Goal: Task Accomplishment & Management: Use online tool/utility

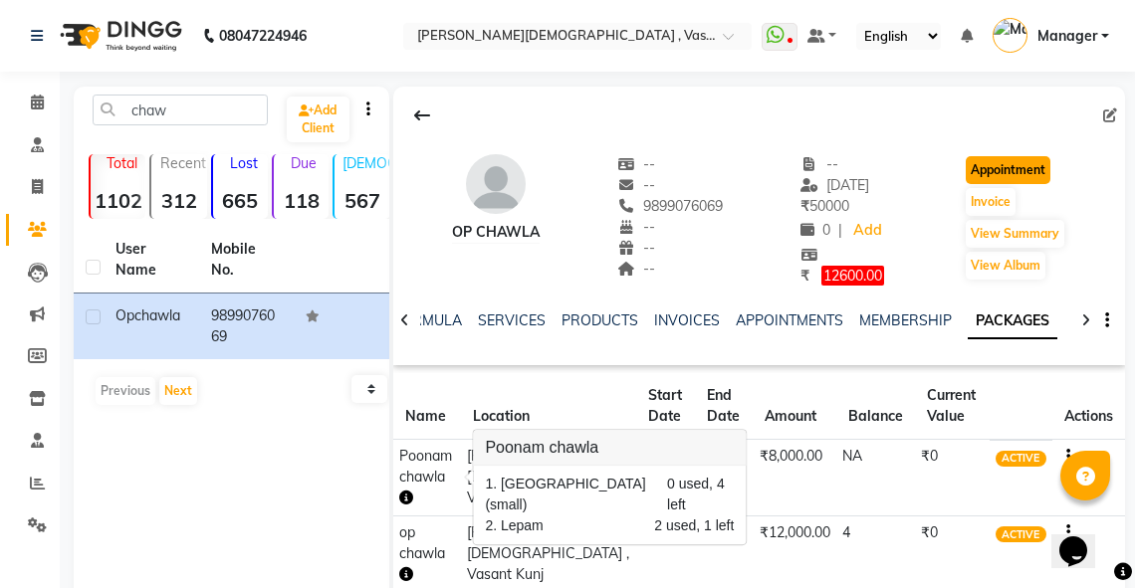
click at [991, 166] on button "Appointment" at bounding box center [1007, 170] width 85 height 28
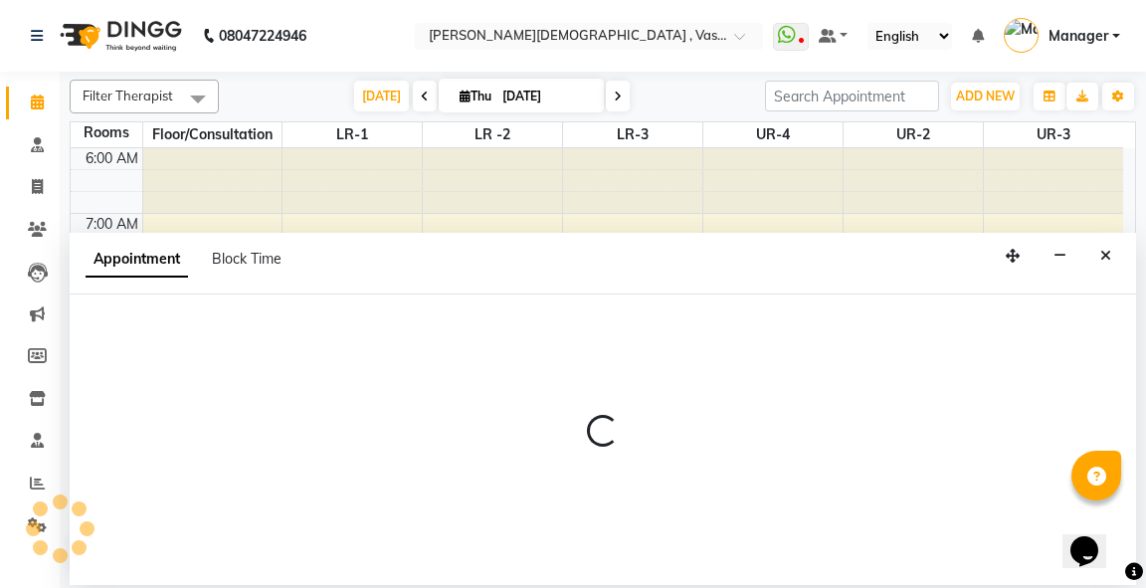
select select "420"
select select "tentative"
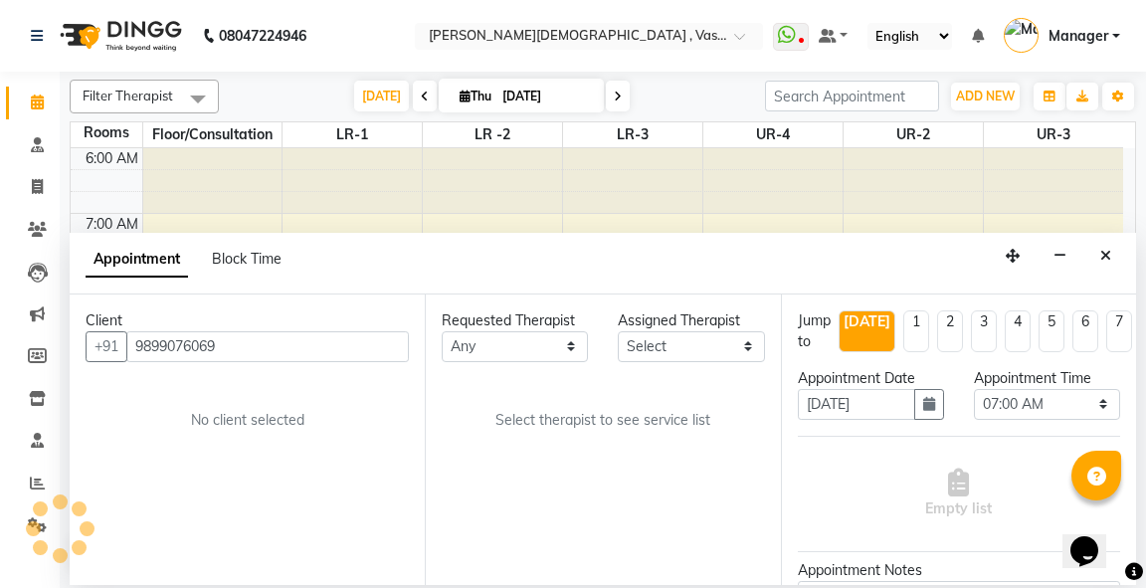
scroll to position [326, 0]
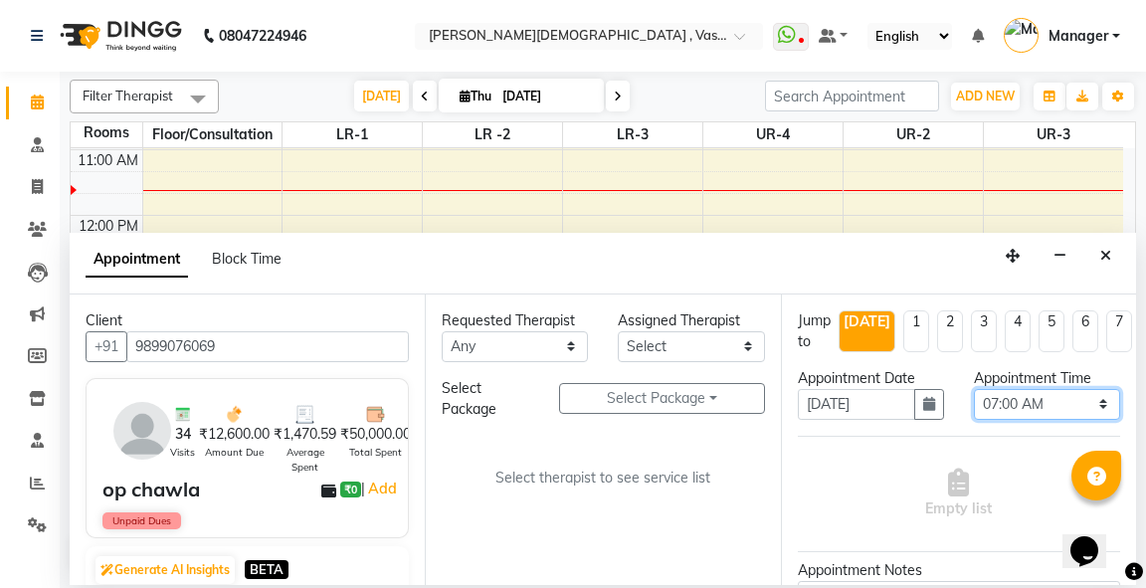
click at [1097, 403] on select "Select 07:00 AM 07:15 AM 07:30 AM 07:45 AM 08:00 AM 08:15 AM 08:30 AM 08:45 AM …" at bounding box center [1047, 404] width 146 height 31
select select "570"
click at [974, 389] on select "Select 07:00 AM 07:15 AM 07:30 AM 07:45 AM 08:00 AM 08:15 AM 08:30 AM 08:45 AM …" at bounding box center [1047, 404] width 146 height 31
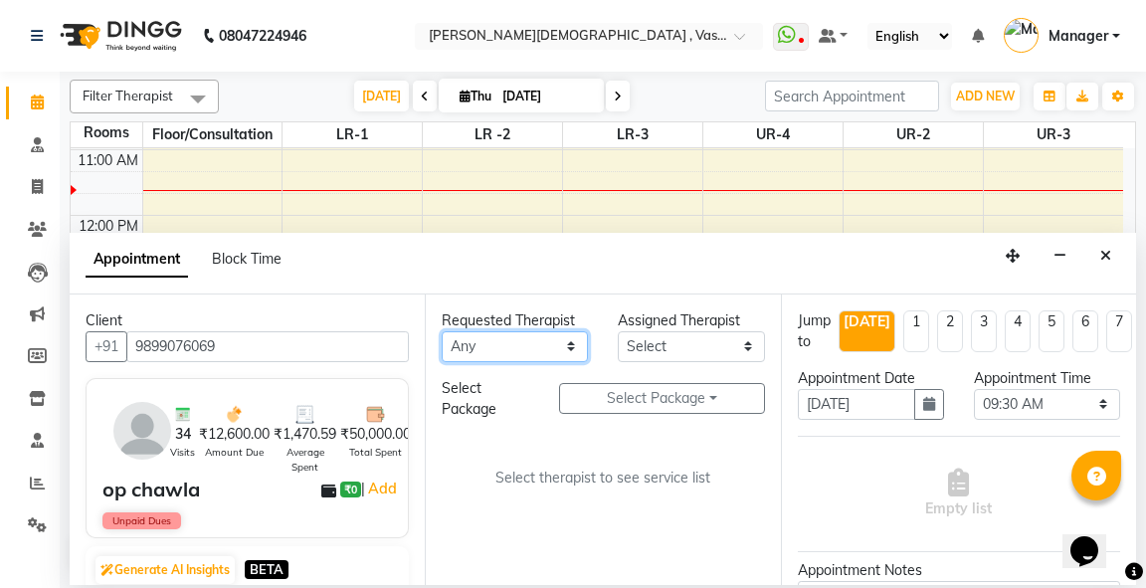
click at [518, 348] on select "Any [PERSON_NAME] V [PERSON_NAME] [PERSON_NAME] A K [PERSON_NAME] N [PERSON_NAM…" at bounding box center [515, 346] width 146 height 31
select select "71369"
click at [442, 331] on select "Any [PERSON_NAME] V [PERSON_NAME] [PERSON_NAME] A K [PERSON_NAME] N [PERSON_NAM…" at bounding box center [515, 346] width 146 height 31
select select "71369"
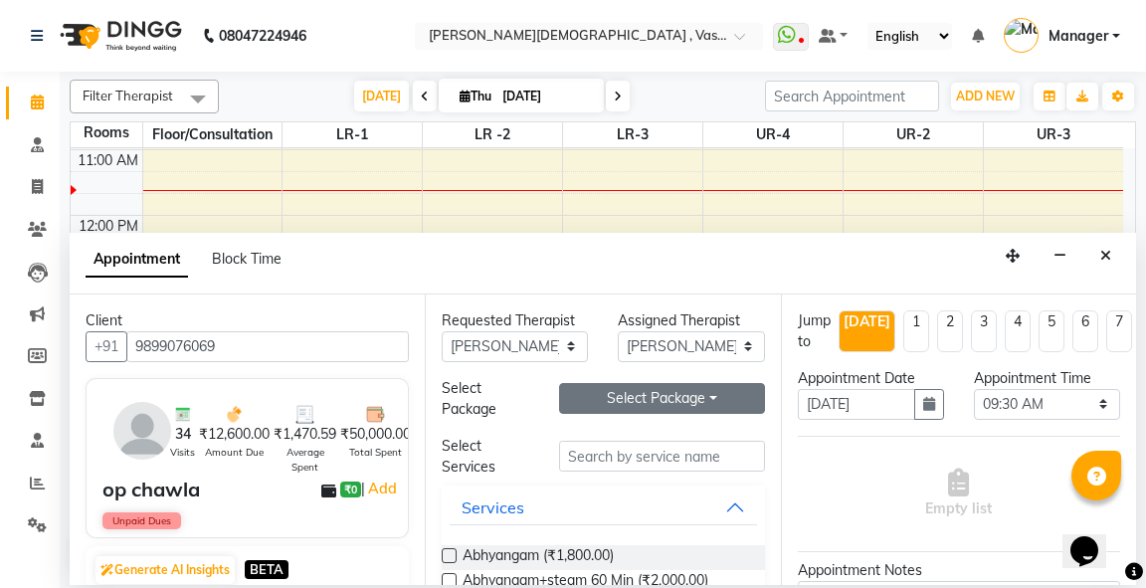
click at [661, 399] on button "Select Package Toggle Dropdown" at bounding box center [661, 398] width 205 height 31
click at [639, 439] on li "Poonam chawla" at bounding box center [638, 438] width 157 height 29
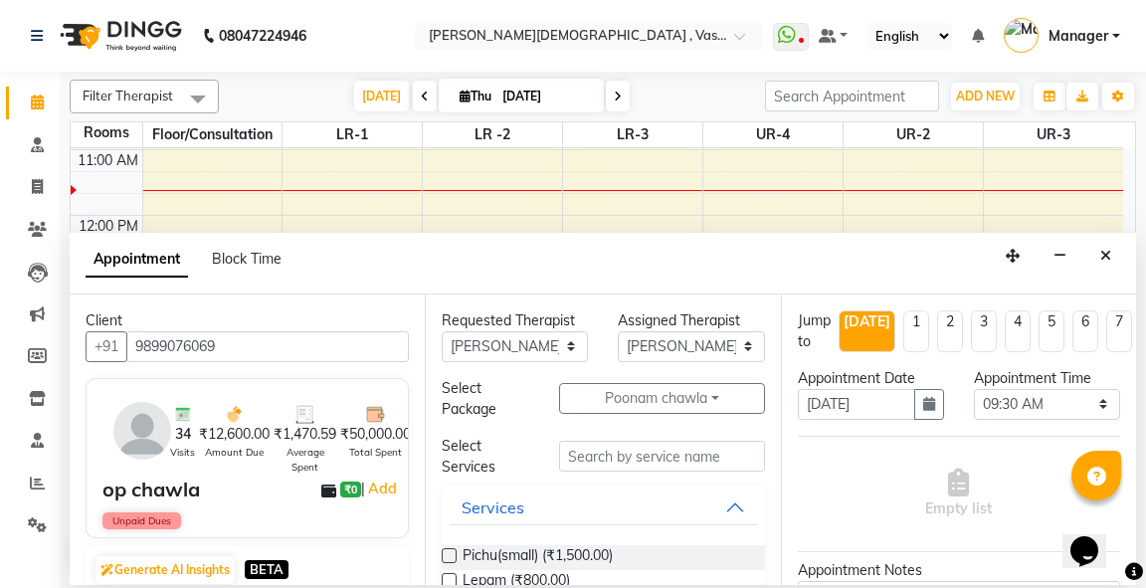
drag, startPoint x: 447, startPoint y: 574, endPoint x: 472, endPoint y: 586, distance: 27.6
click at [450, 575] on label at bounding box center [449, 580] width 15 height 15
click at [450, 576] on input "checkbox" at bounding box center [448, 582] width 13 height 13
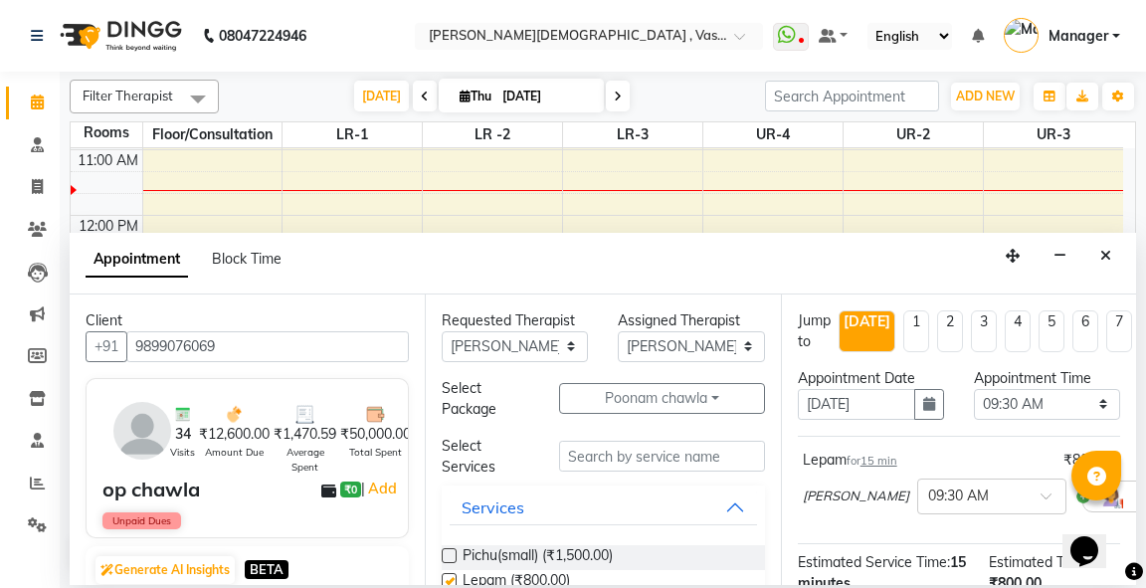
checkbox input "false"
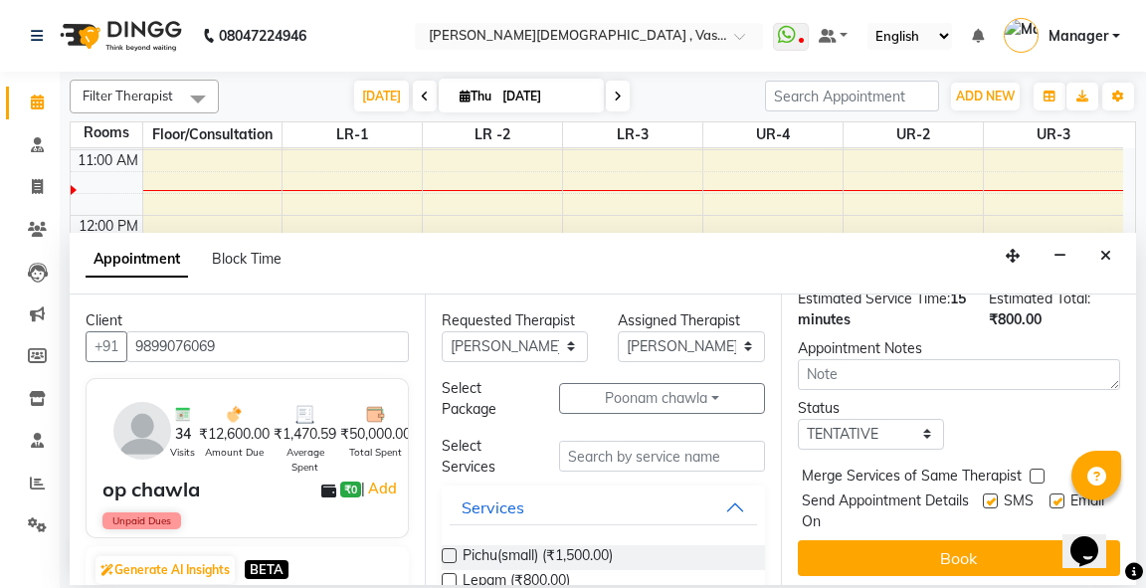
scroll to position [303, 0]
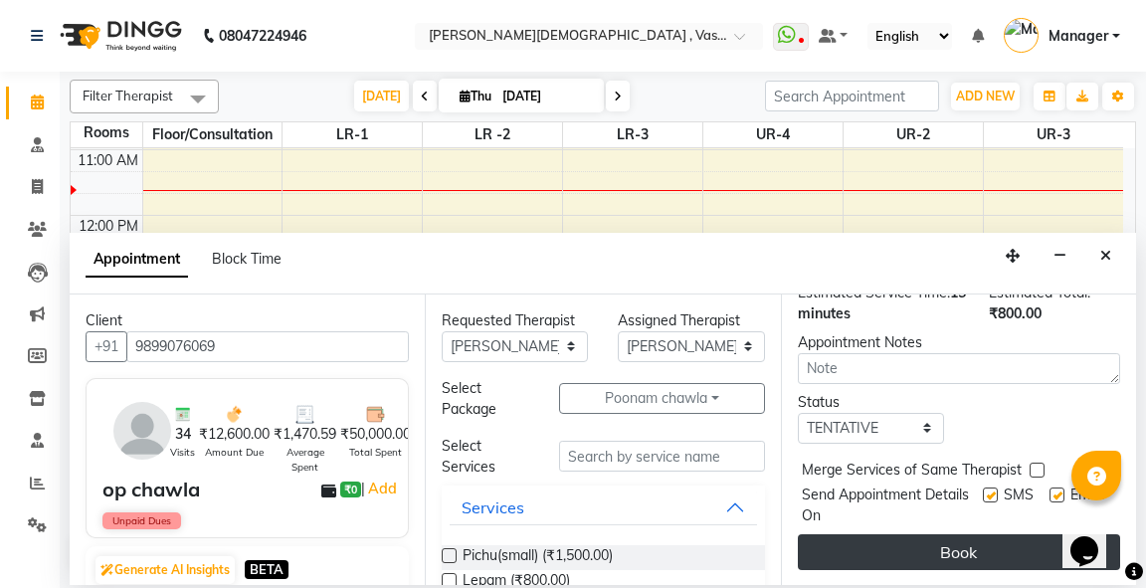
click at [938, 534] on button "Book" at bounding box center [959, 552] width 322 height 36
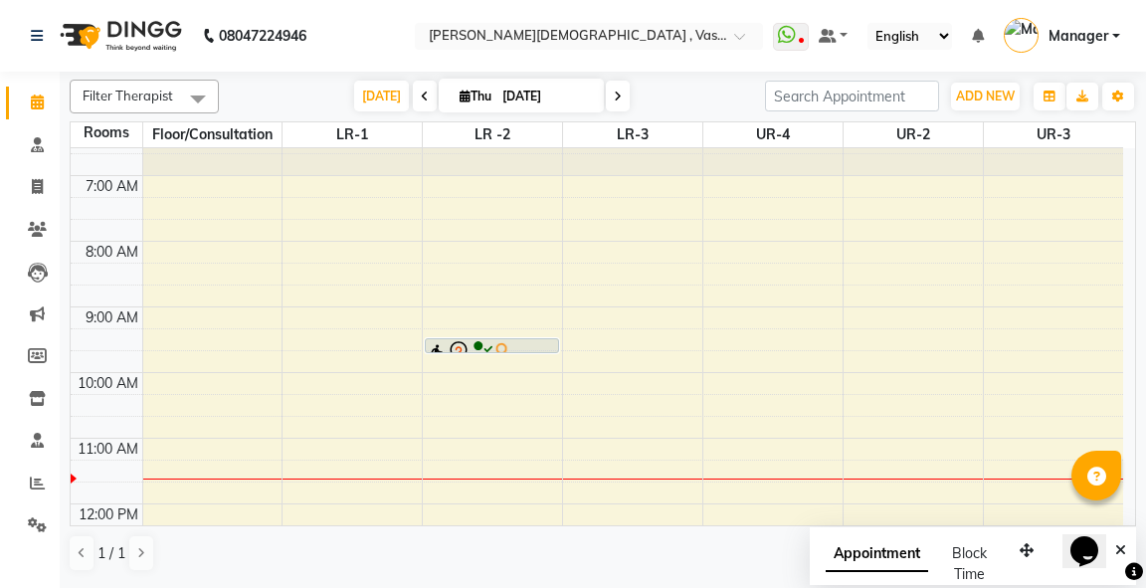
scroll to position [0, 0]
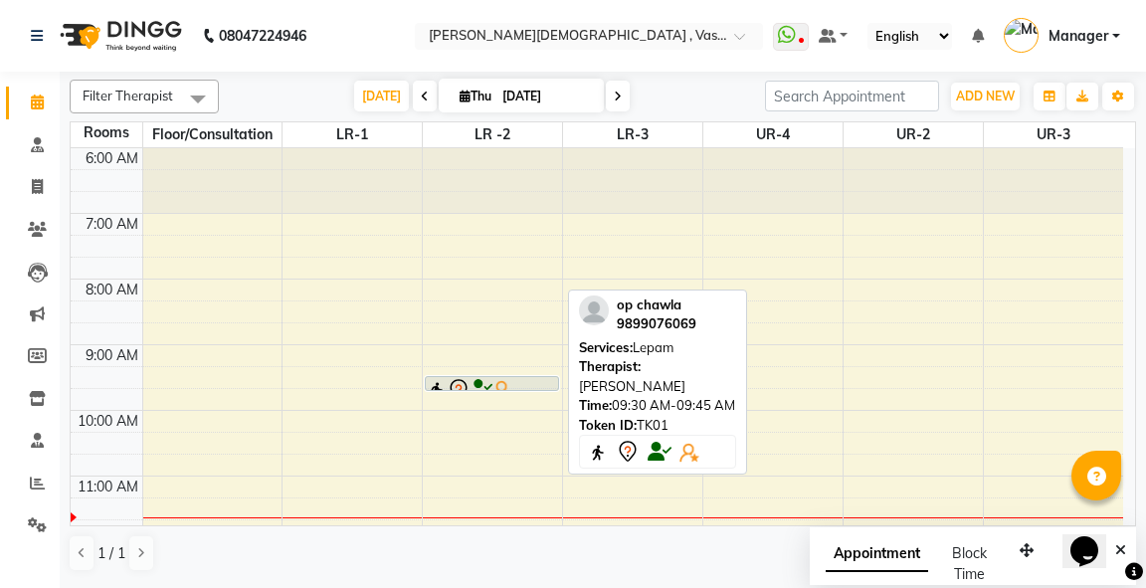
click at [510, 380] on img at bounding box center [503, 390] width 20 height 20
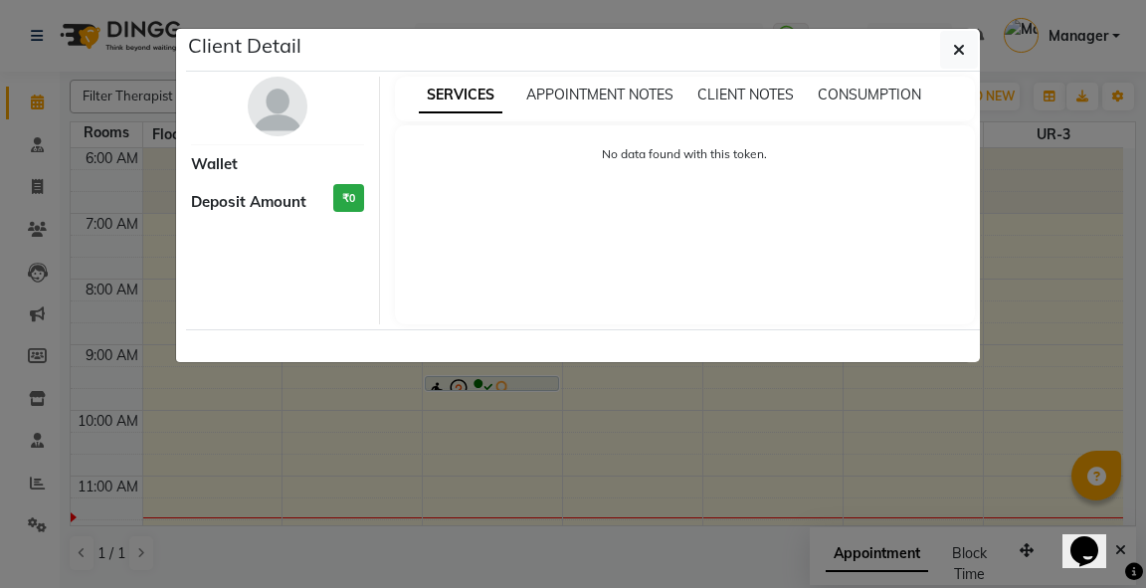
select select "7"
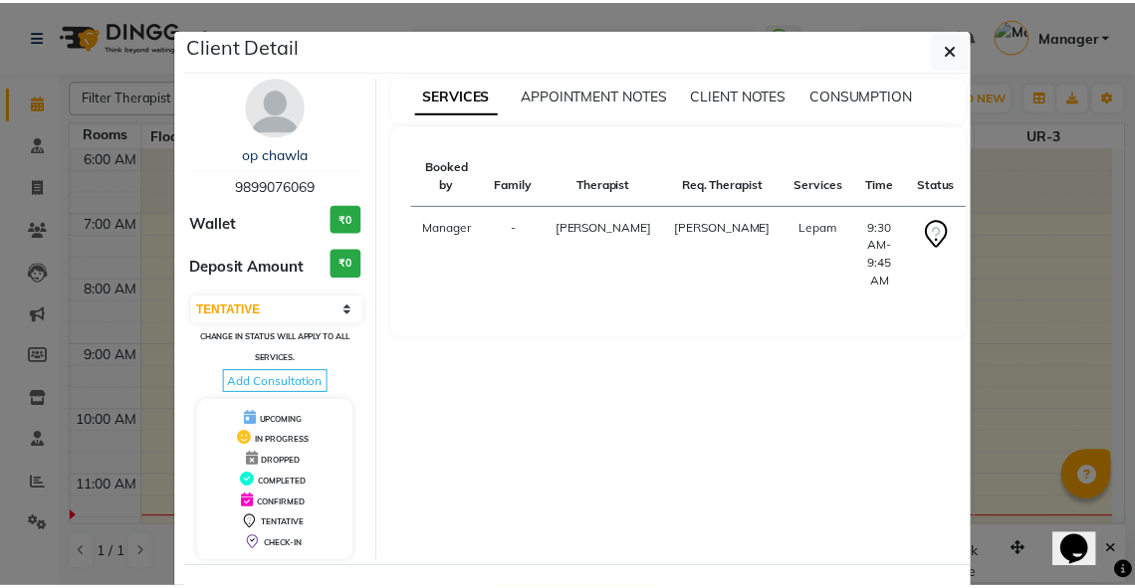
scroll to position [78, 0]
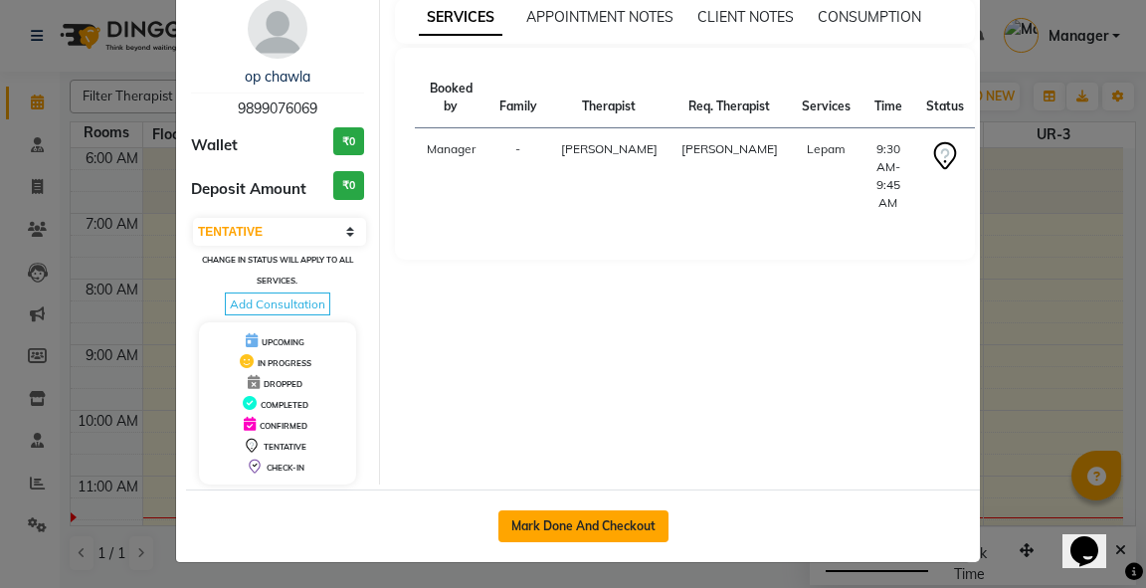
click at [609, 525] on button "Mark Done And Checkout" at bounding box center [584, 527] width 170 height 32
select select "service"
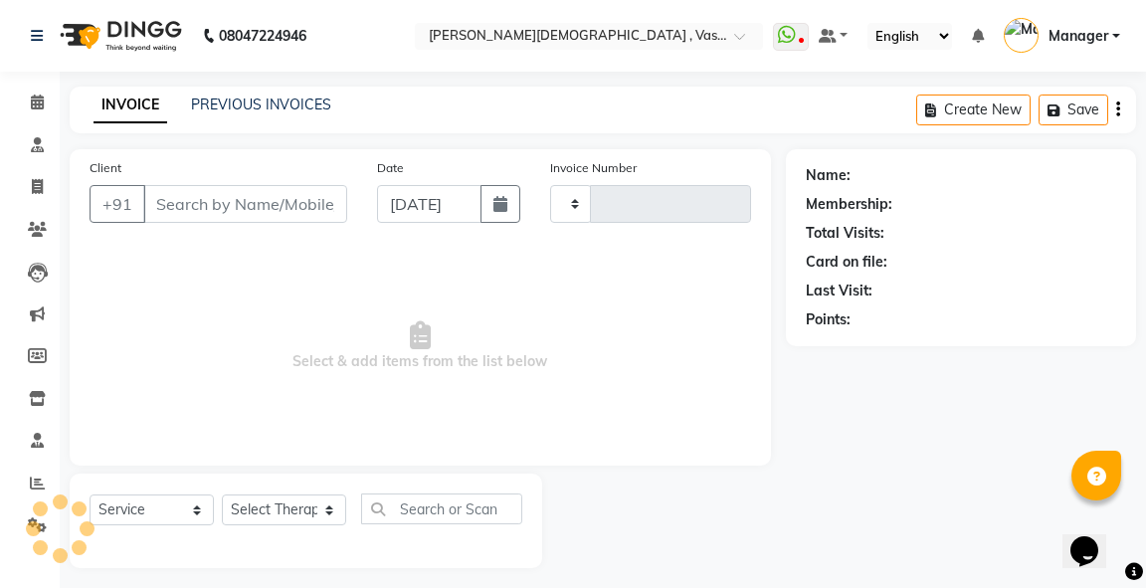
type input "2771"
select select "5571"
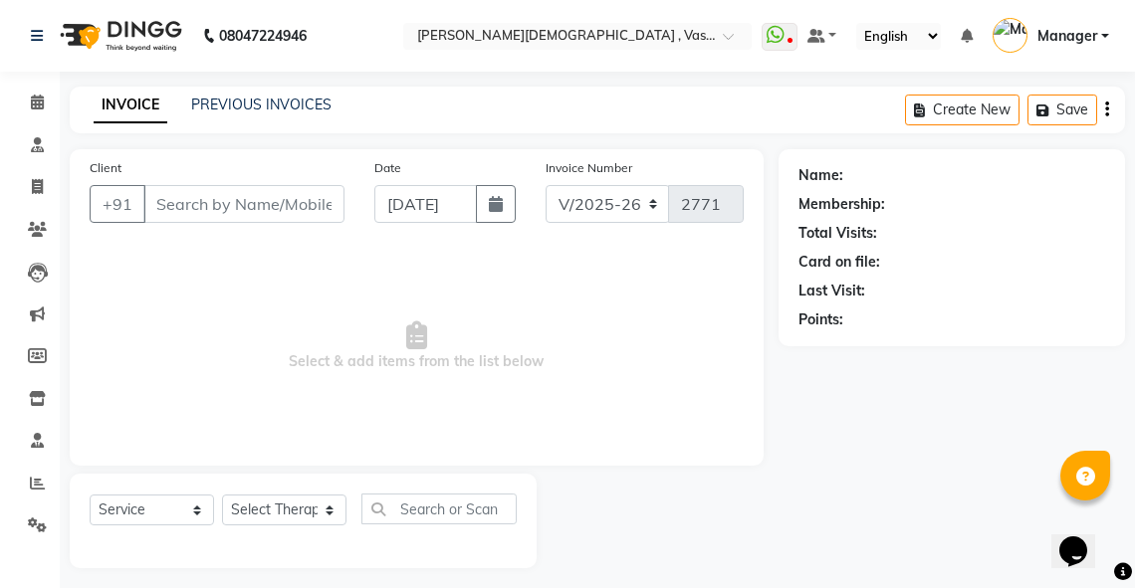
type input "9899076069"
select select "71369"
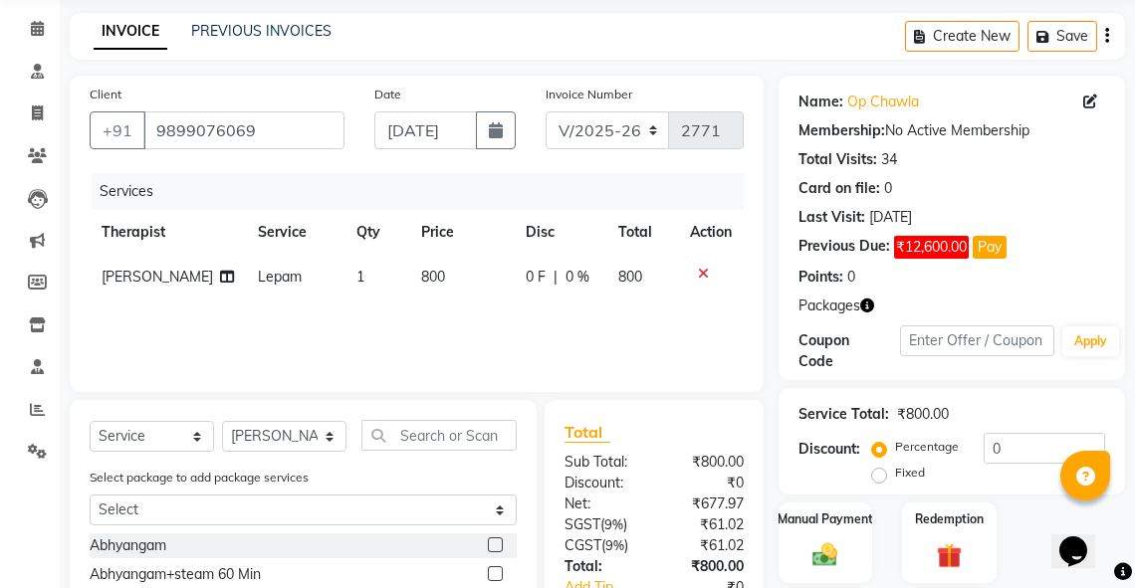
scroll to position [278, 0]
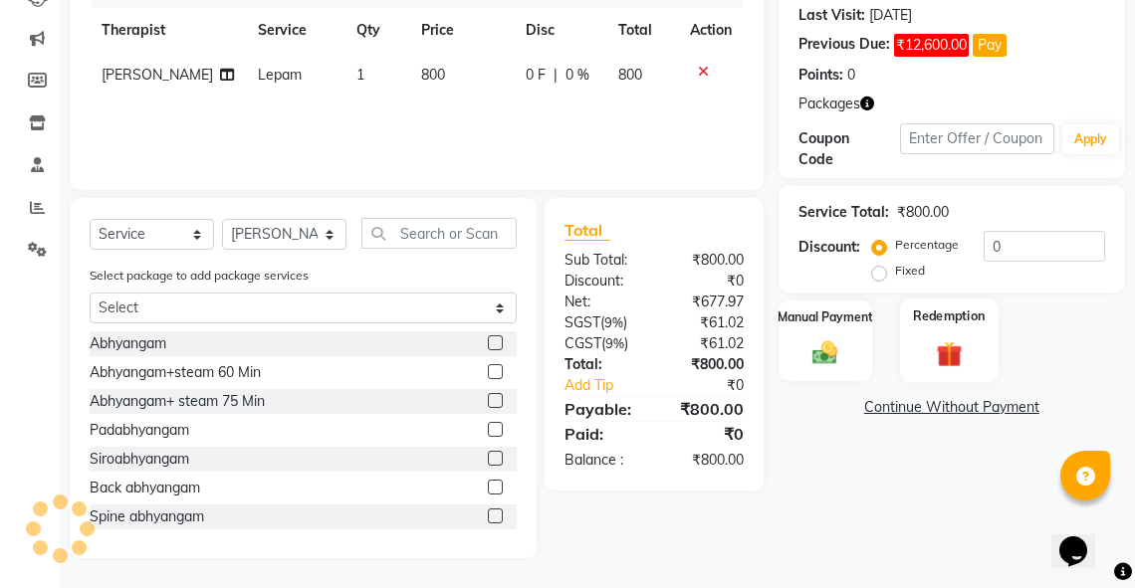
click at [927, 342] on div "Redemption" at bounding box center [949, 341] width 98 height 85
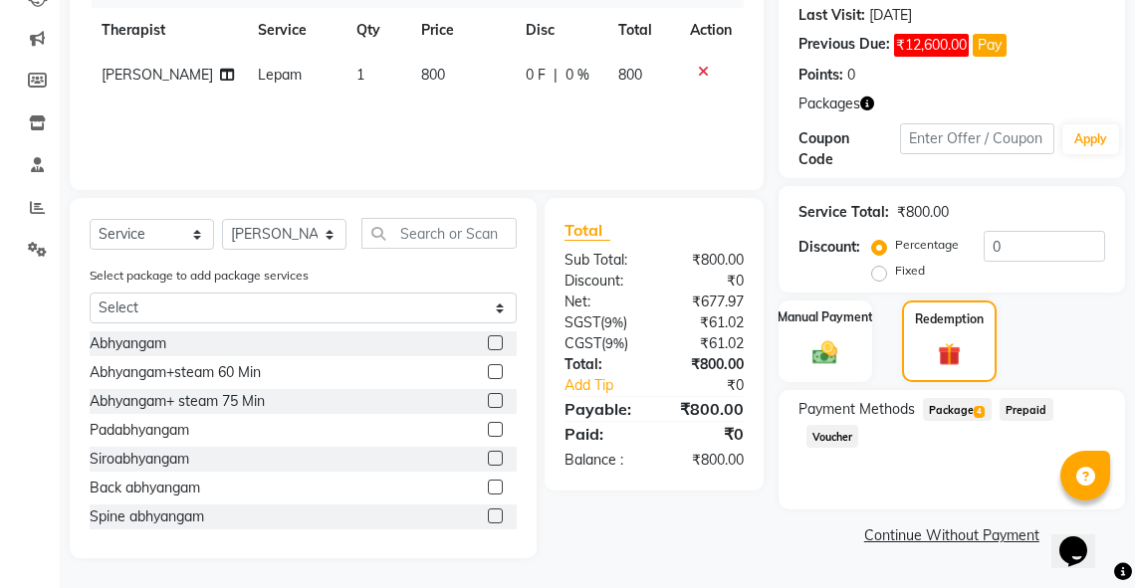
click at [929, 402] on span "Package 4" at bounding box center [957, 409] width 69 height 23
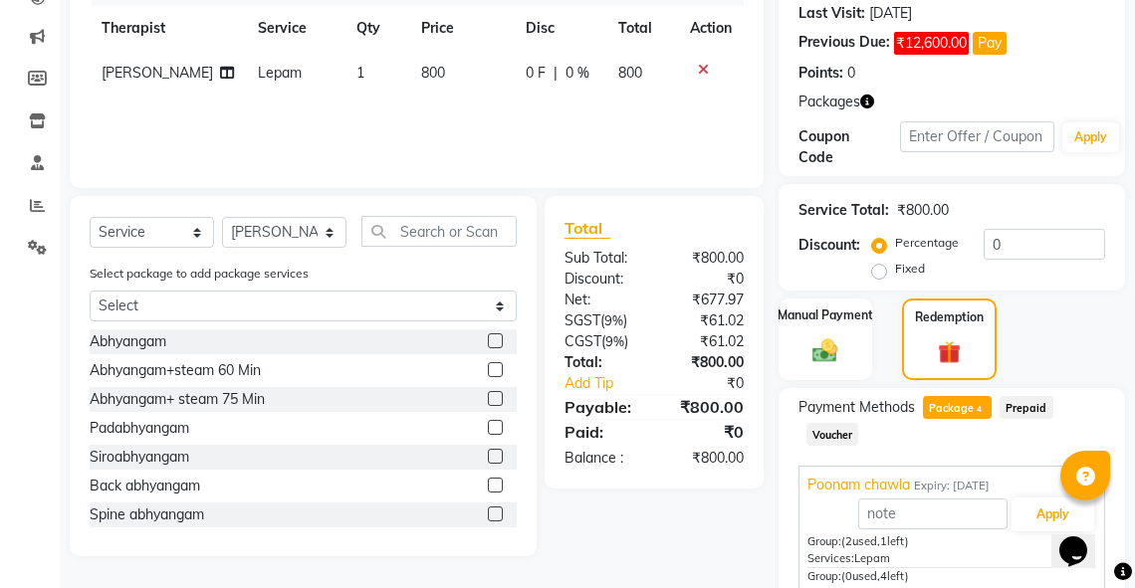
scroll to position [455, 0]
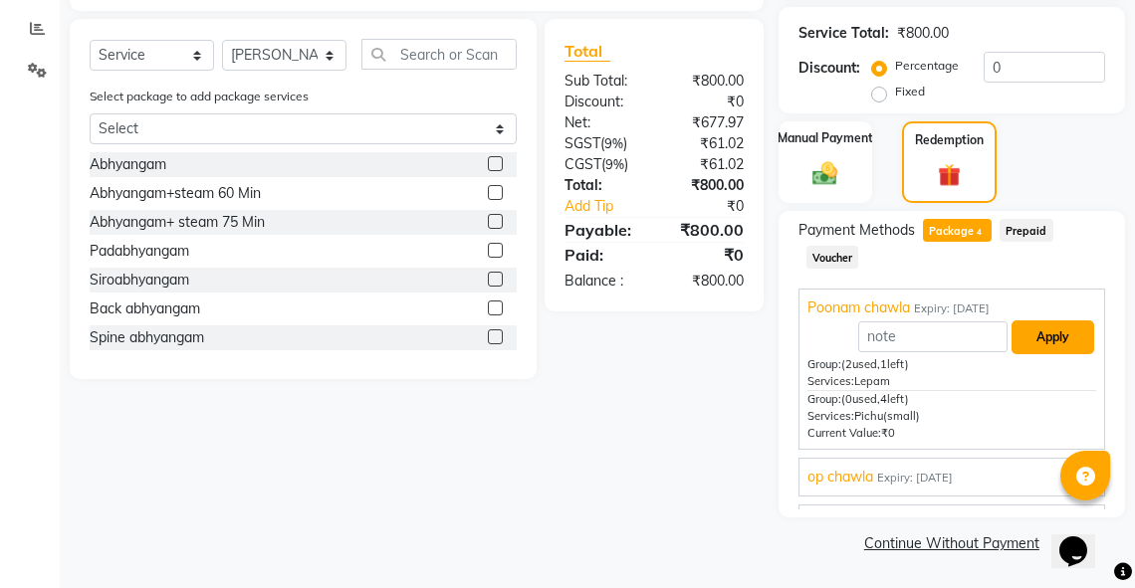
click at [1043, 334] on button "Apply" at bounding box center [1052, 337] width 83 height 34
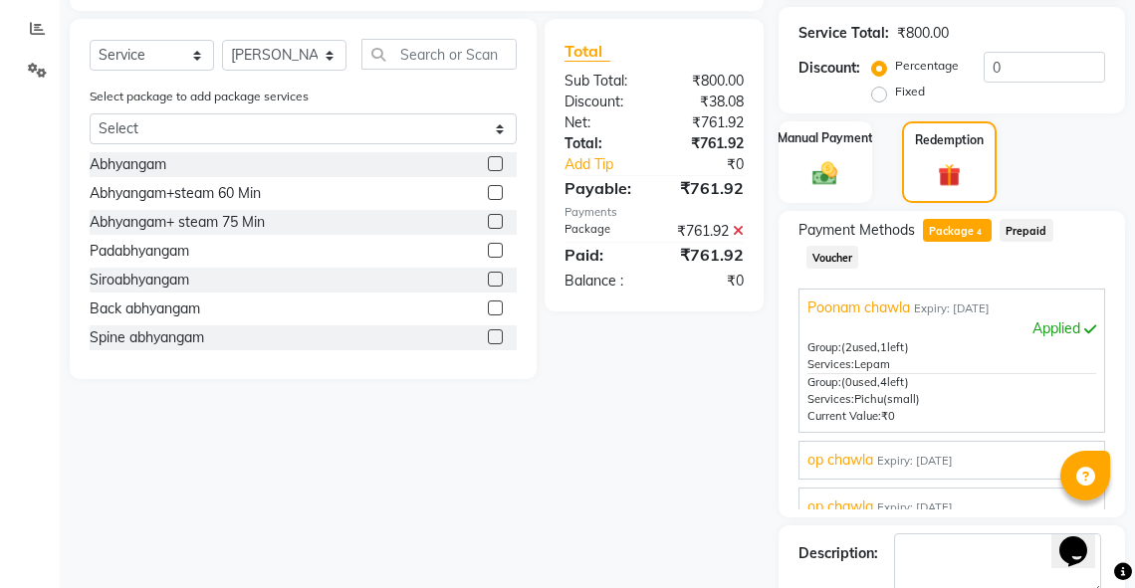
scroll to position [567, 0]
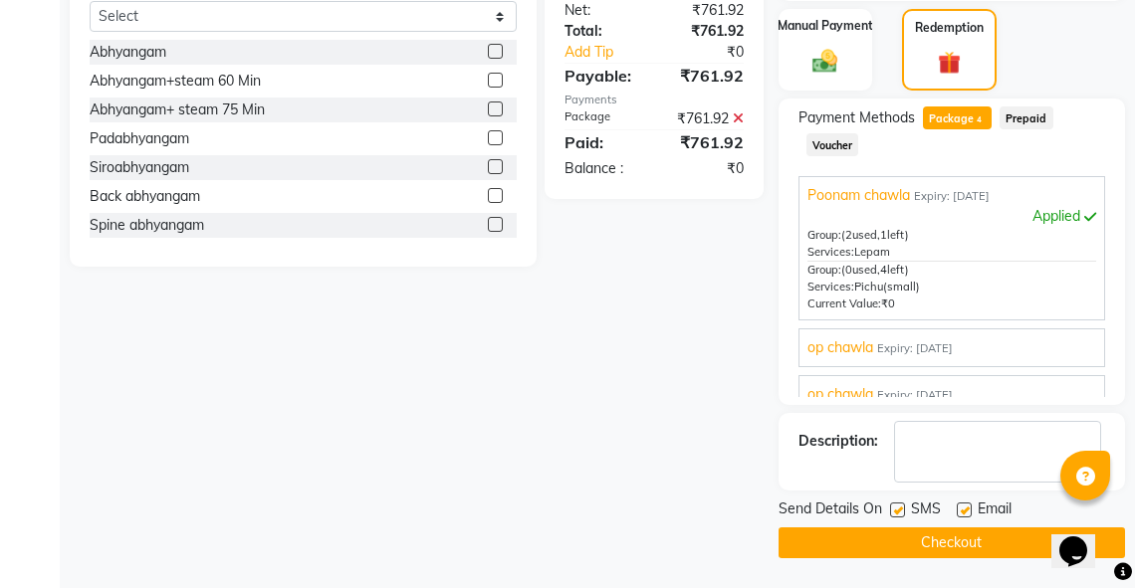
click at [921, 549] on button "Checkout" at bounding box center [951, 542] width 346 height 31
